Goal: Task Accomplishment & Management: Manage account settings

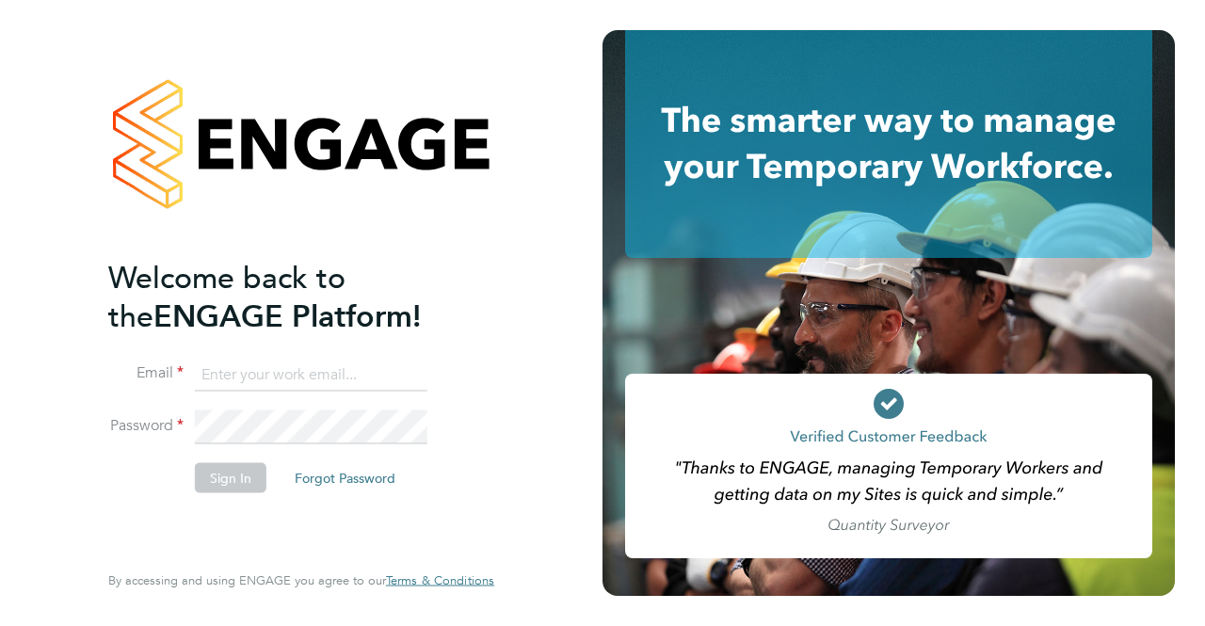
click at [319, 387] on input at bounding box center [311, 375] width 232 height 34
type input "eric.lai@bluearrow.co.uk"
click at [232, 475] on button "Sign In" at bounding box center [231, 477] width 72 height 30
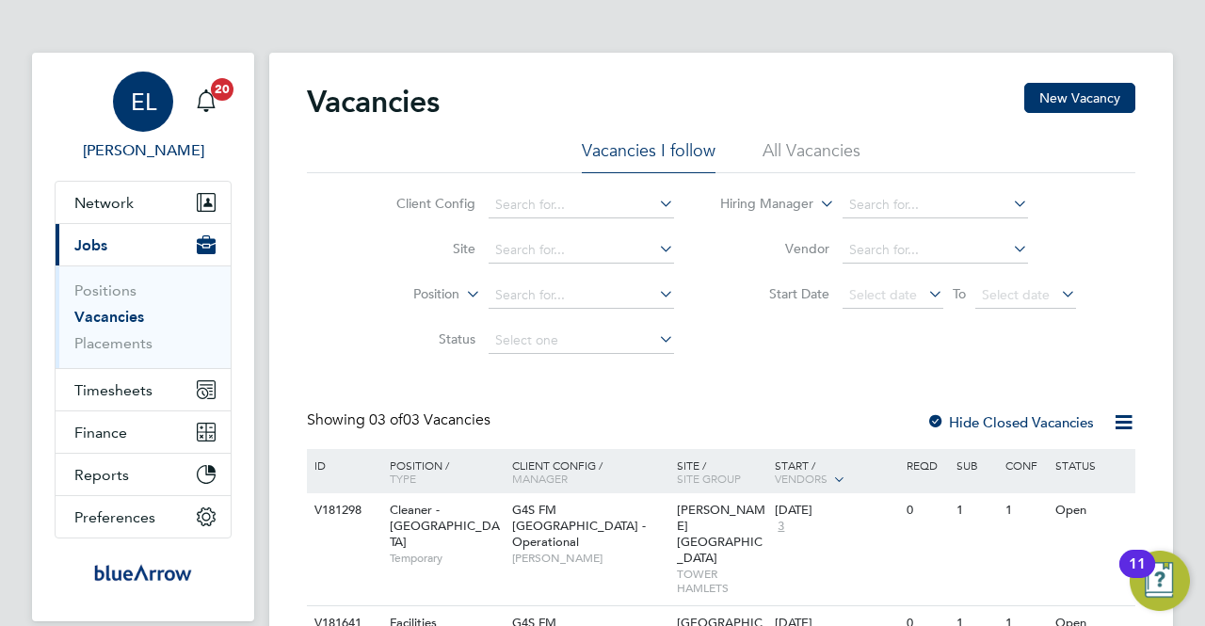
click at [148, 109] on span "EL" at bounding box center [143, 101] width 25 height 24
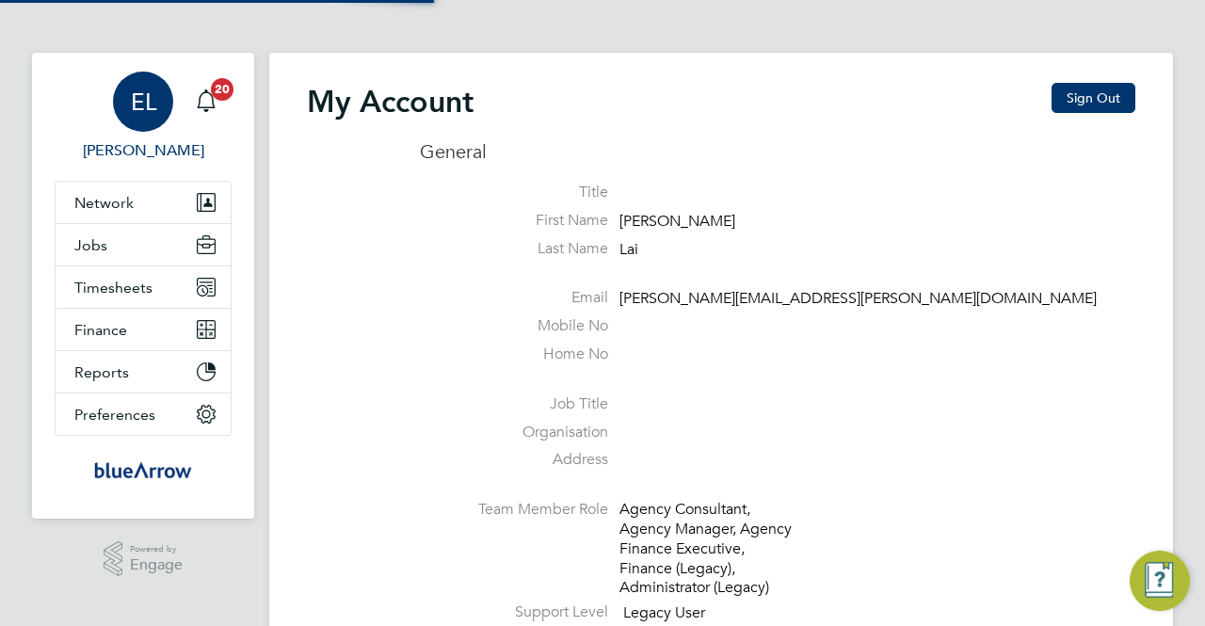
type input "[PERSON_NAME][EMAIL_ADDRESS][PERSON_NAME][DOMAIN_NAME]"
click at [1117, 97] on button "Sign Out" at bounding box center [1093, 98] width 84 height 30
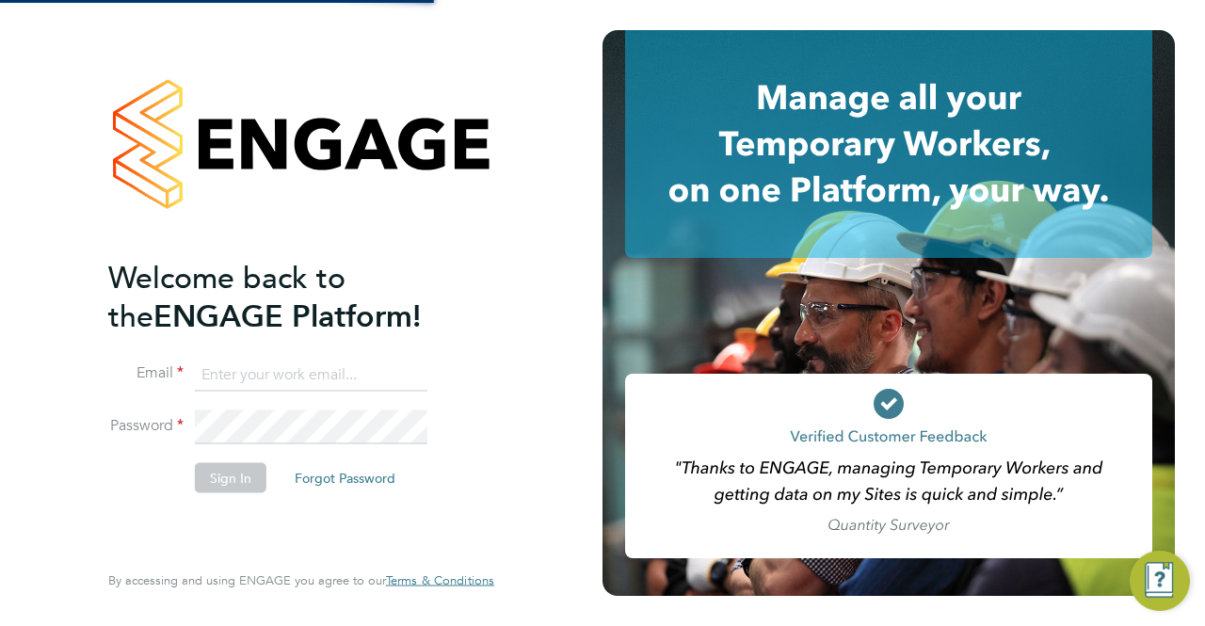
type input "[PERSON_NAME][EMAIL_ADDRESS][PERSON_NAME][DOMAIN_NAME]"
